Goal: Task Accomplishment & Management: Complete application form

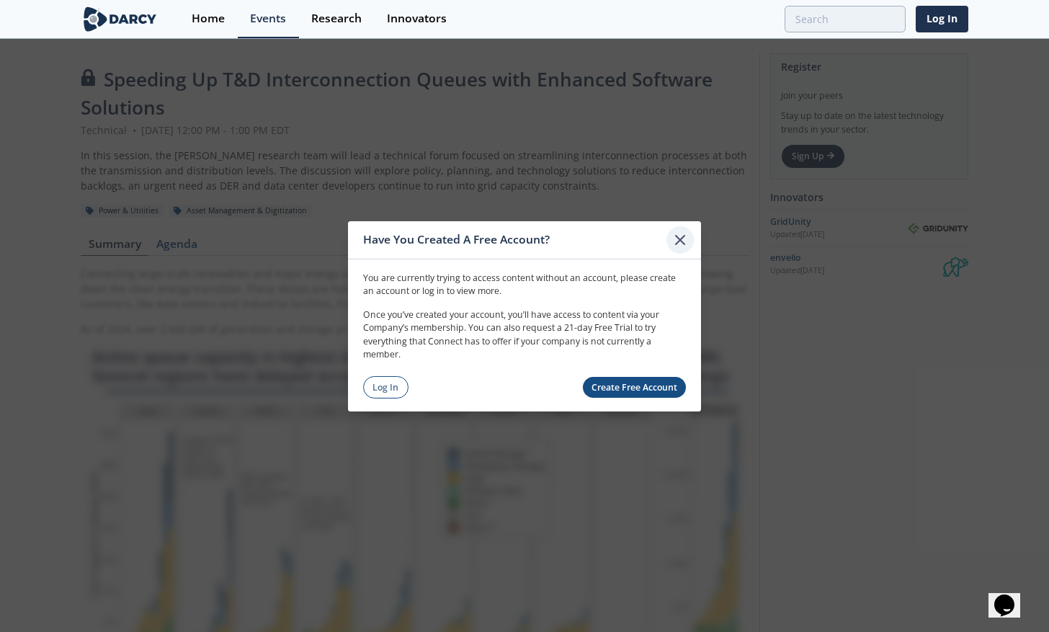
click at [686, 237] on icon at bounding box center [680, 239] width 17 height 17
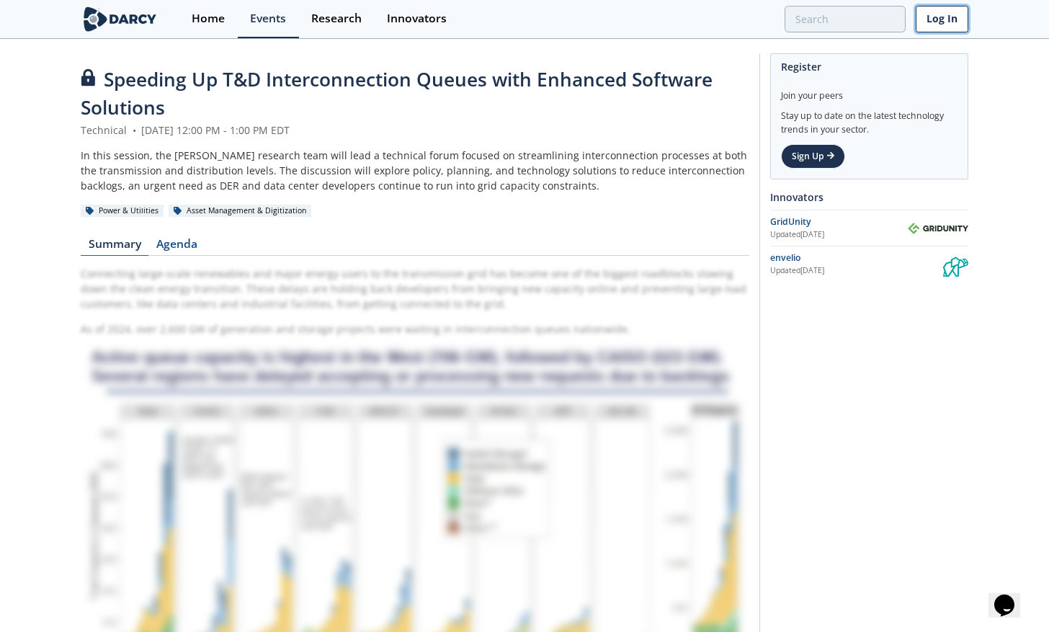
click at [930, 25] on link "Log In" at bounding box center [942, 19] width 53 height 27
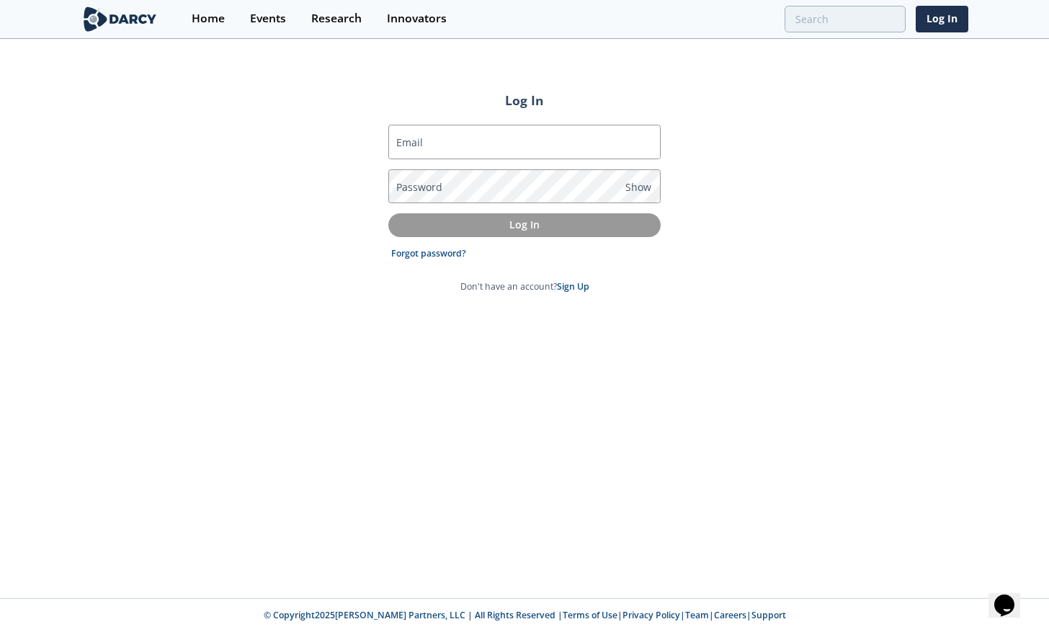
type input "[EMAIL_ADDRESS][DOMAIN_NAME]"
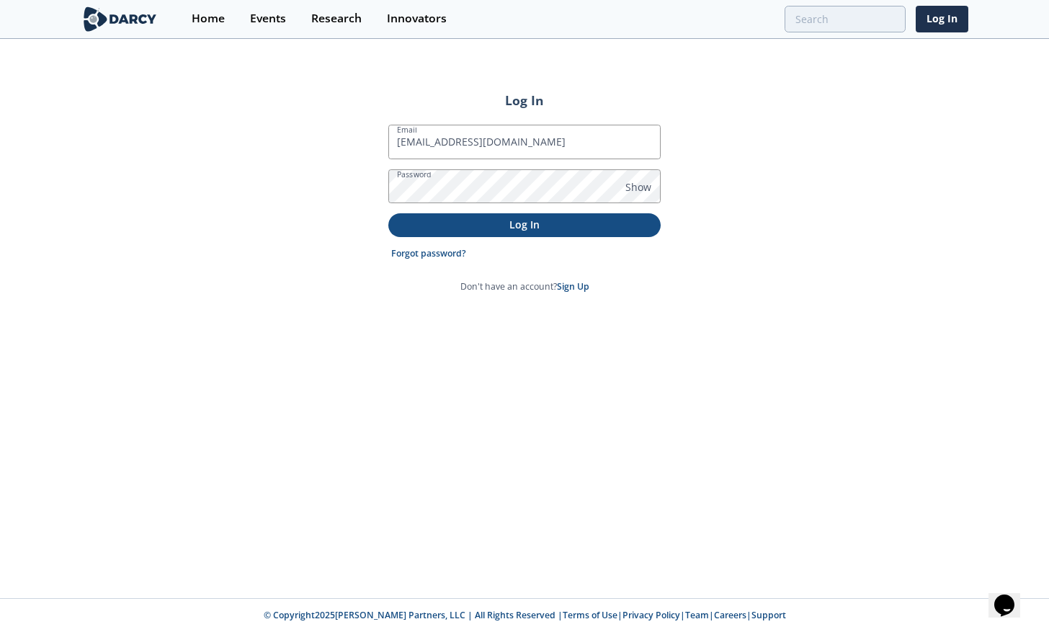
click at [450, 233] on button "Log In" at bounding box center [524, 225] width 272 height 24
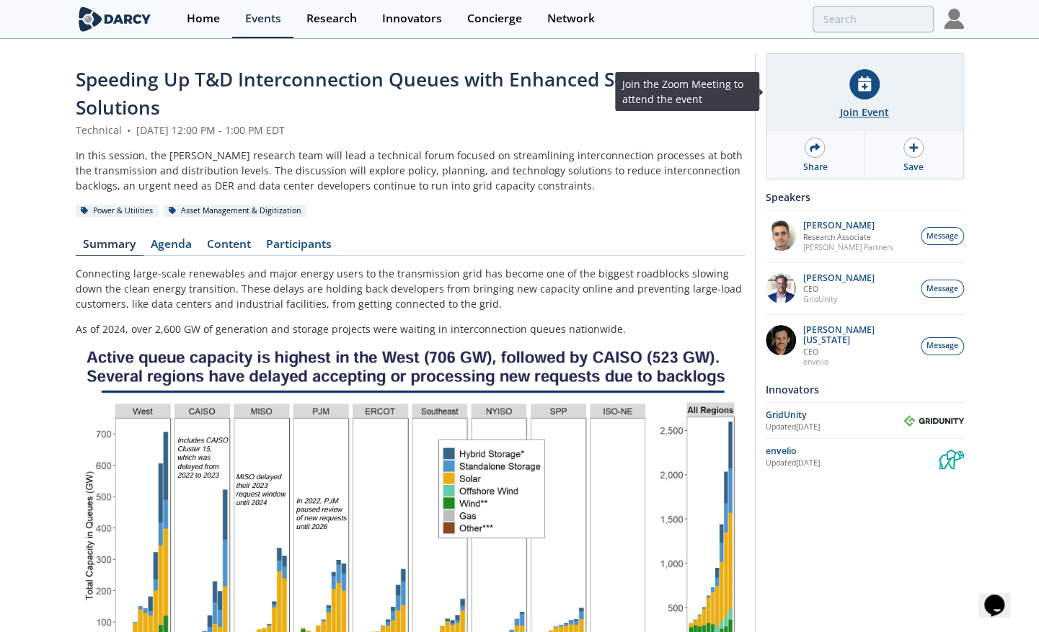
click at [862, 85] on icon at bounding box center [864, 83] width 13 height 15
click at [849, 107] on div "Join Event" at bounding box center [864, 112] width 49 height 15
